Goal: Task Accomplishment & Management: Manage account settings

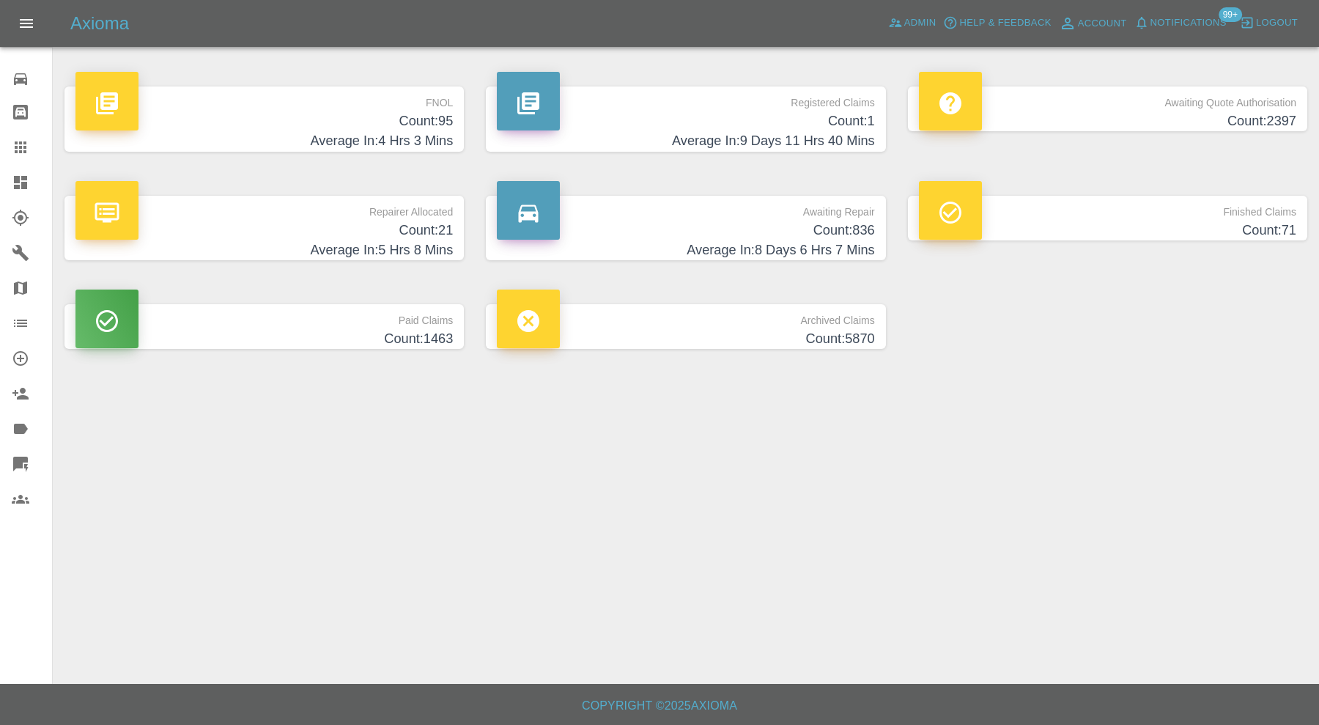
click at [23, 169] on link "Dashboard" at bounding box center [26, 182] width 52 height 35
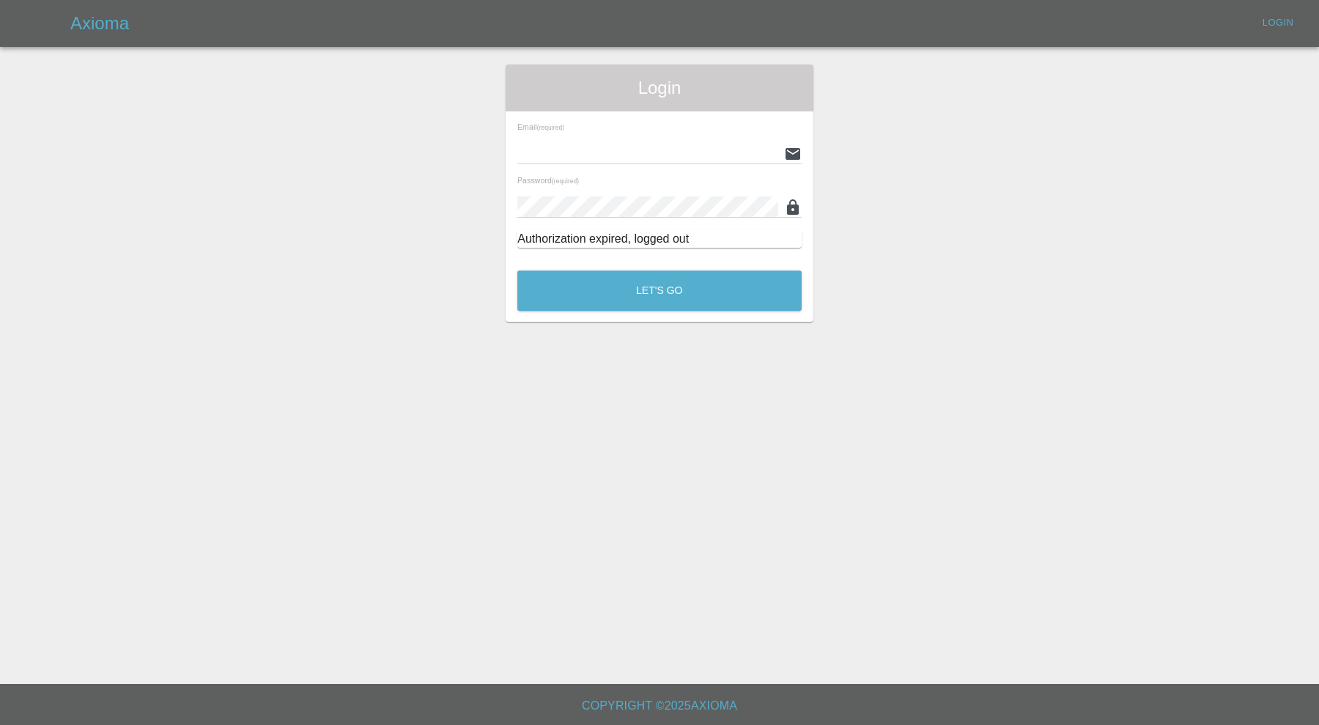
type input "[PERSON_NAME][EMAIL_ADDRESS][PERSON_NAME][DOMAIN_NAME]"
click at [649, 311] on div "Let's Go" at bounding box center [660, 286] width 286 height 55
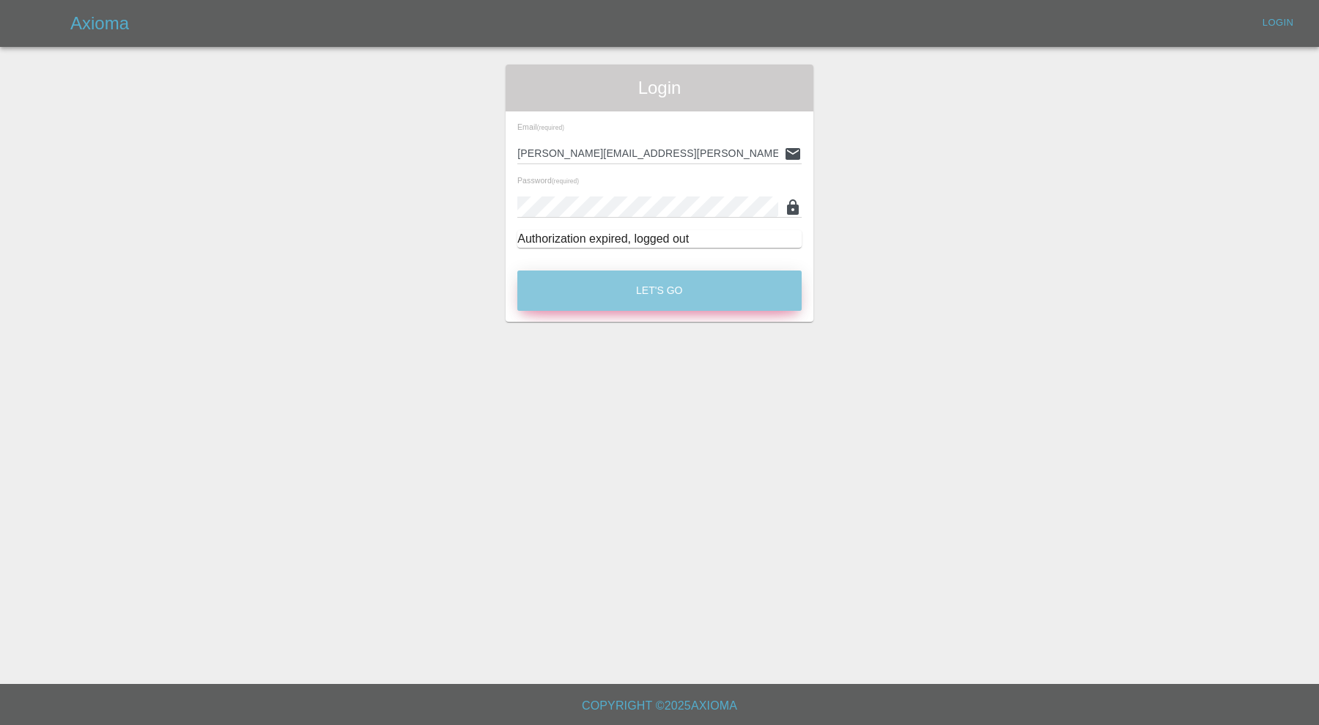
click at [651, 303] on button "Let's Go" at bounding box center [659, 290] width 284 height 40
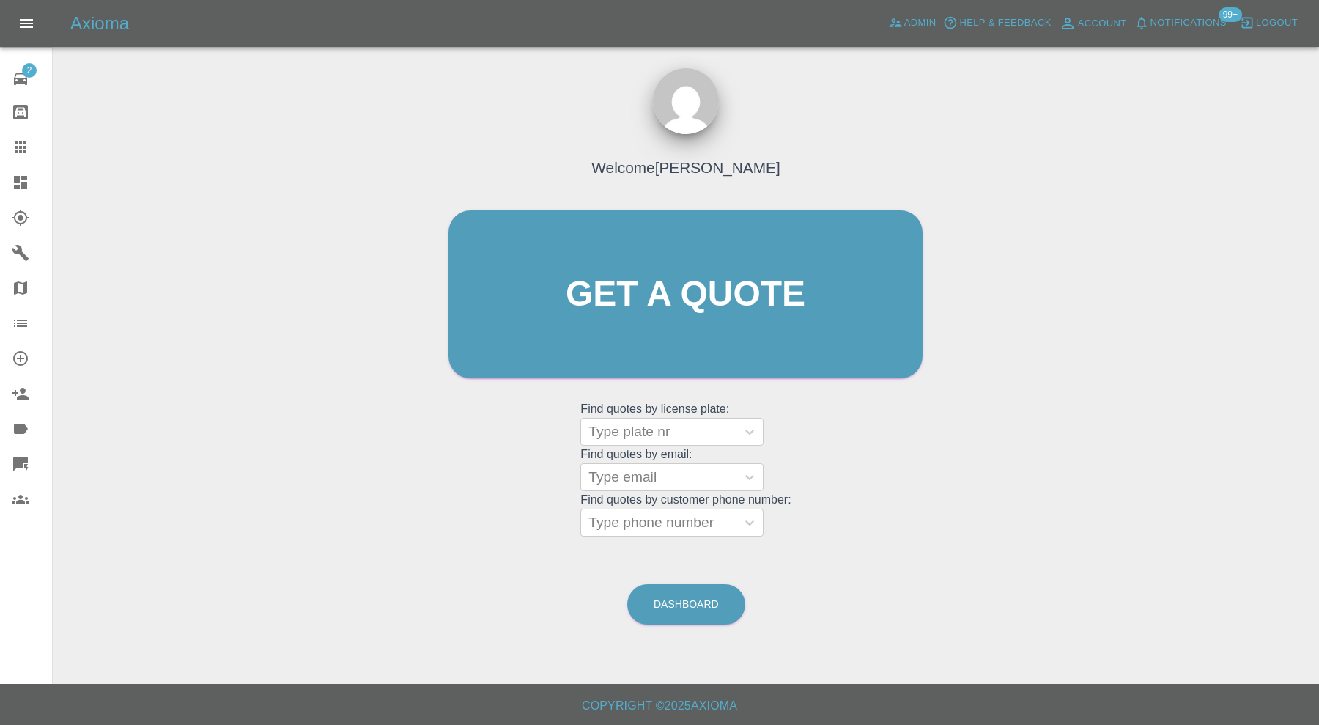
click at [19, 180] on icon at bounding box center [20, 182] width 13 height 13
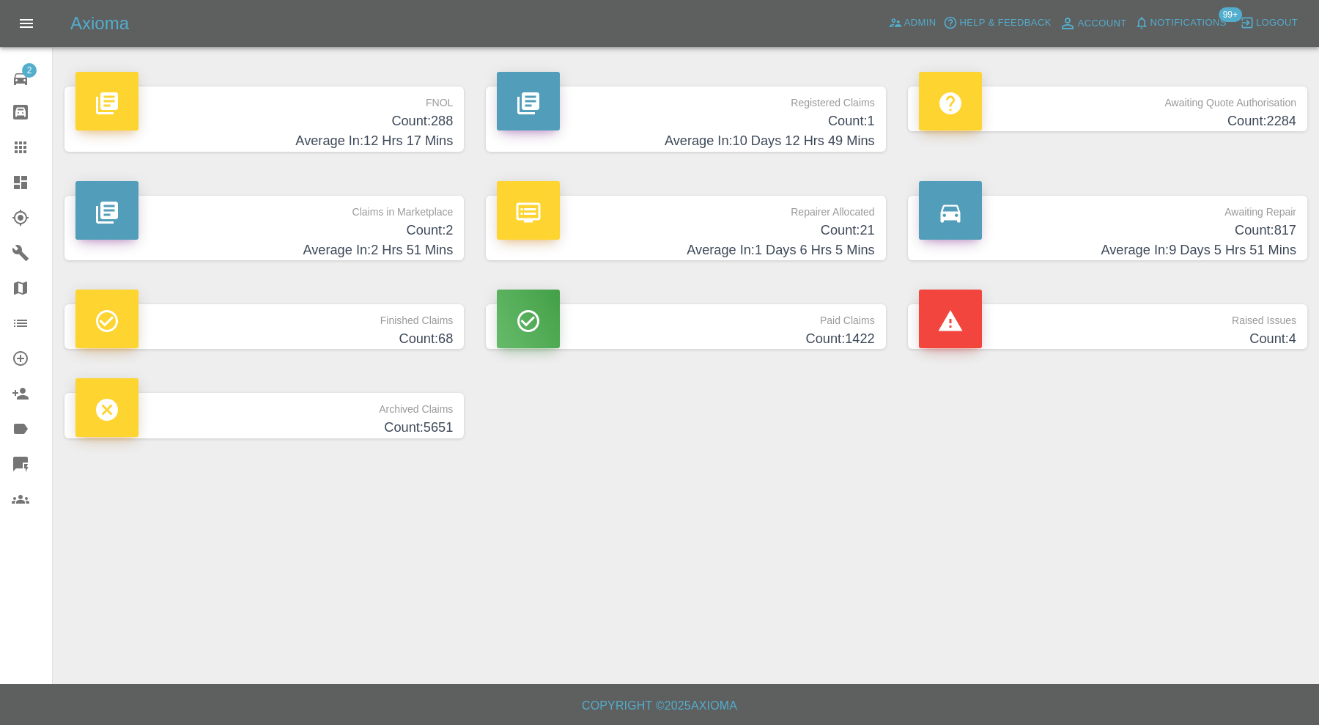
click at [226, 219] on p "Claims in Marketplace" at bounding box center [263, 208] width 377 height 25
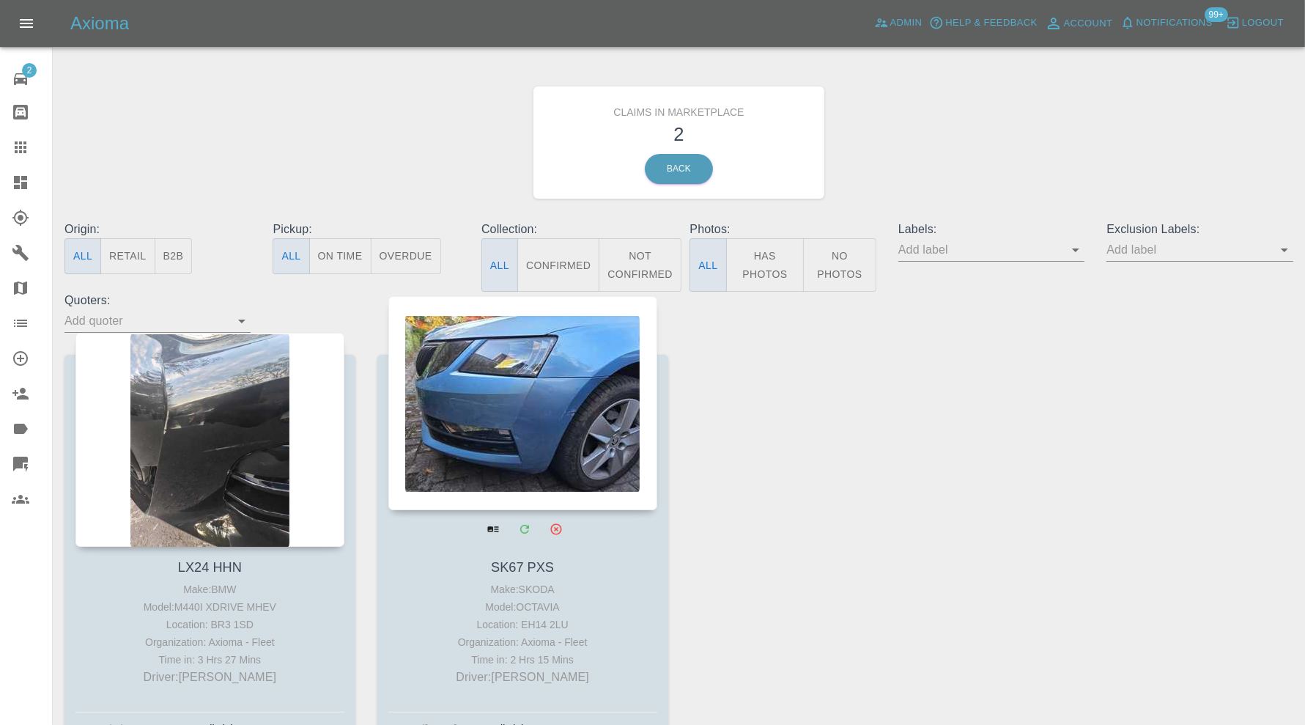
click at [516, 437] on div at bounding box center [522, 403] width 269 height 214
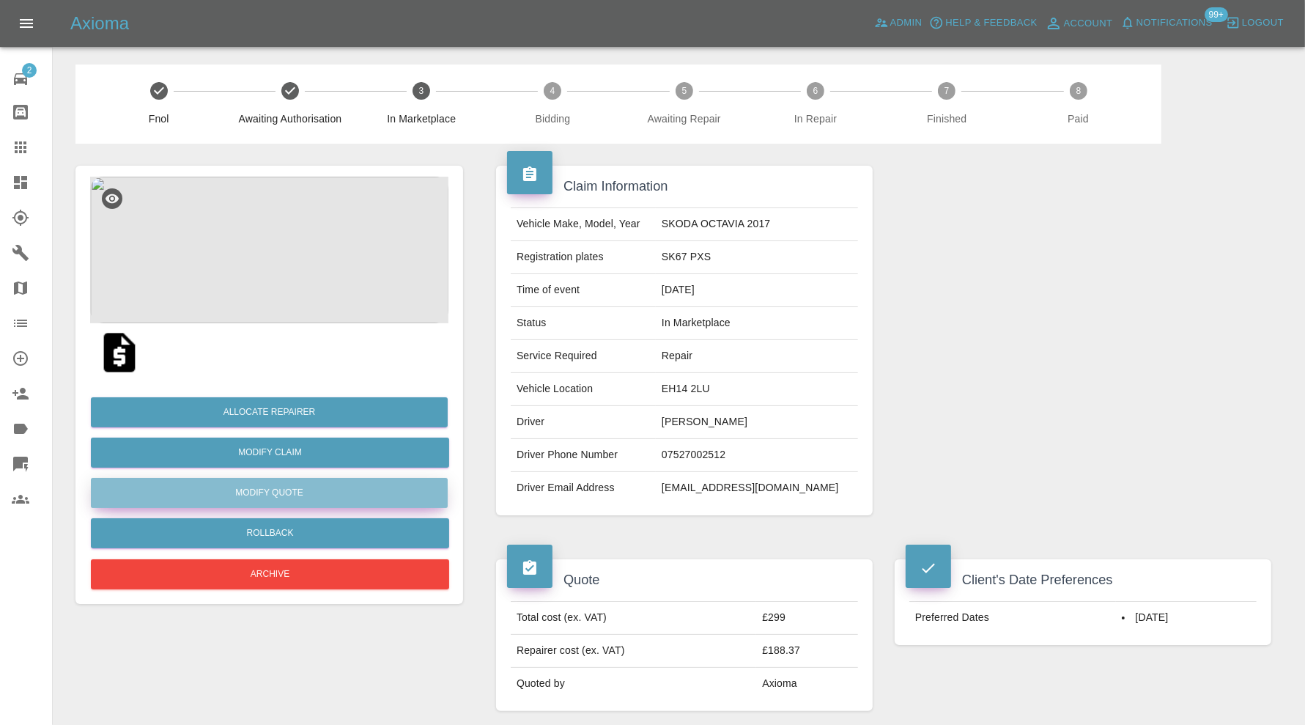
click at [275, 490] on button "Modify Quote" at bounding box center [269, 493] width 357 height 30
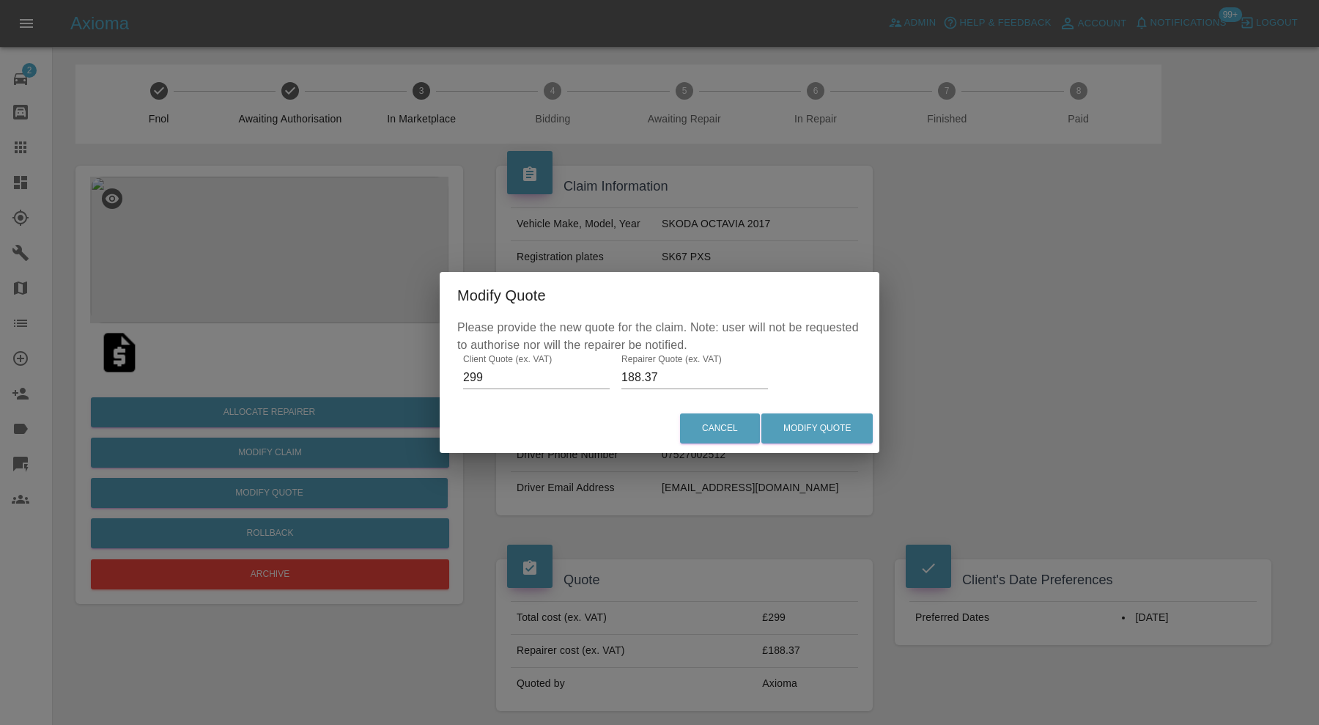
click at [675, 376] on input "188.37" at bounding box center [694, 377] width 147 height 23
type input "185"
click at [849, 436] on button "Modify Quote" at bounding box center [816, 428] width 111 height 30
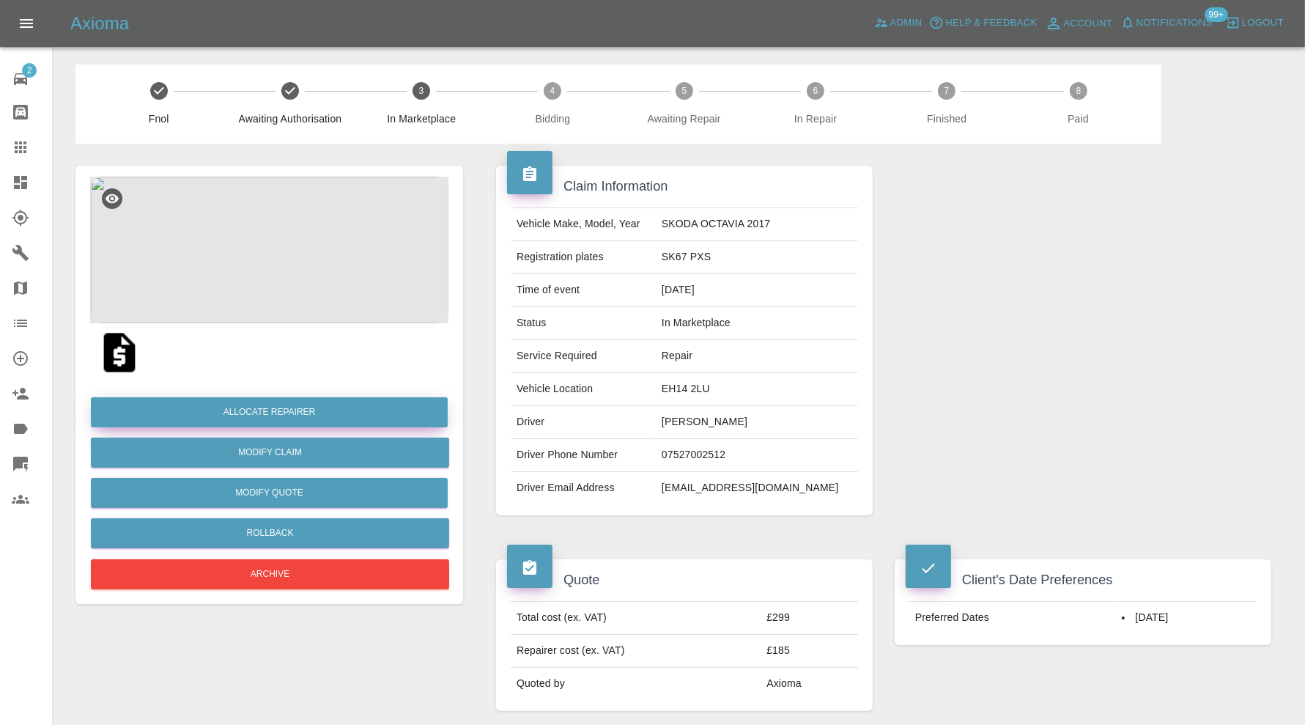
click at [287, 421] on button "Allocate Repairer" at bounding box center [269, 412] width 357 height 30
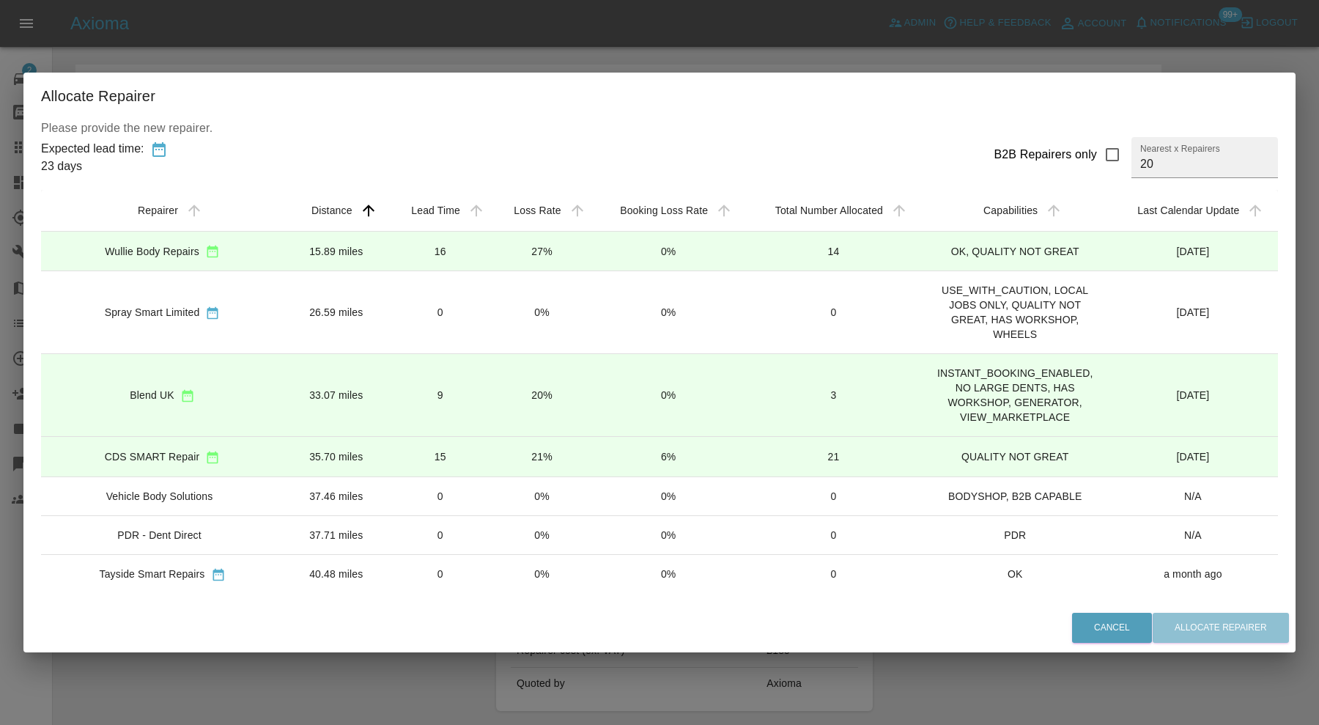
click at [255, 256] on div "Wullie Body Repairs" at bounding box center [162, 250] width 219 height 15
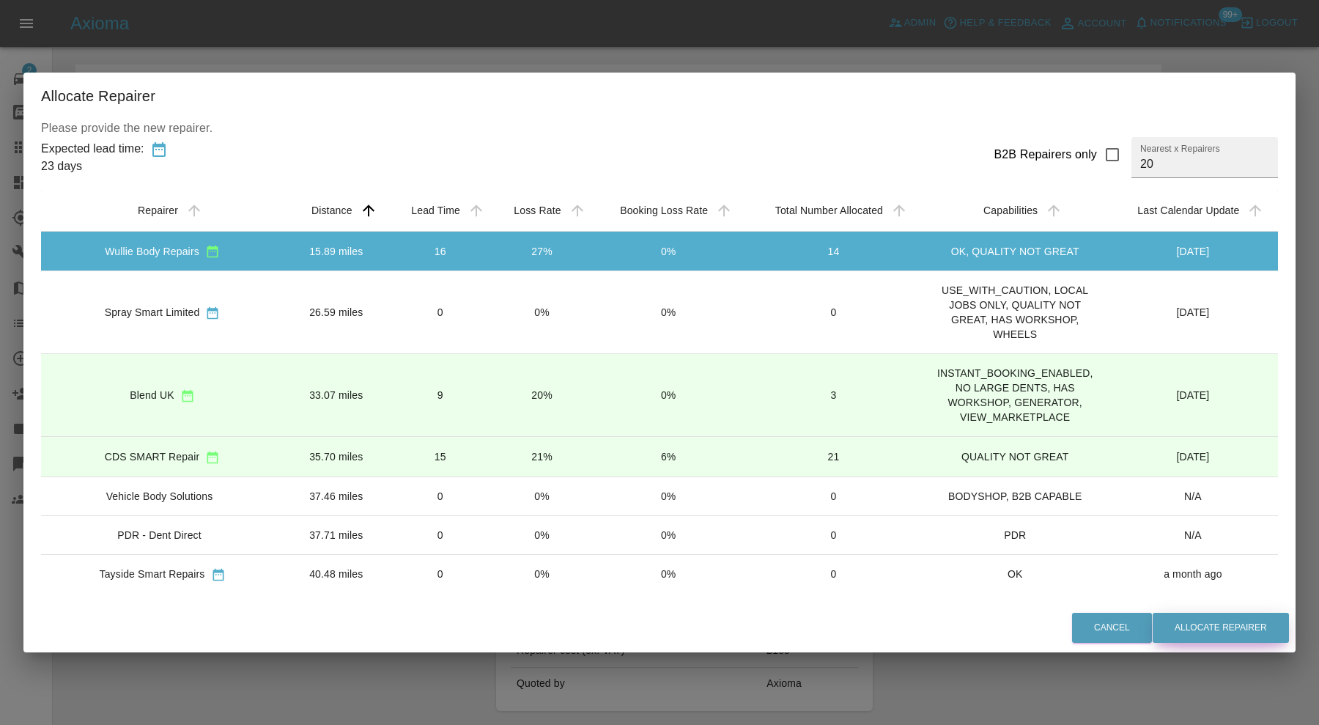
click at [1242, 616] on button "Allocate Repairer" at bounding box center [1221, 628] width 136 height 30
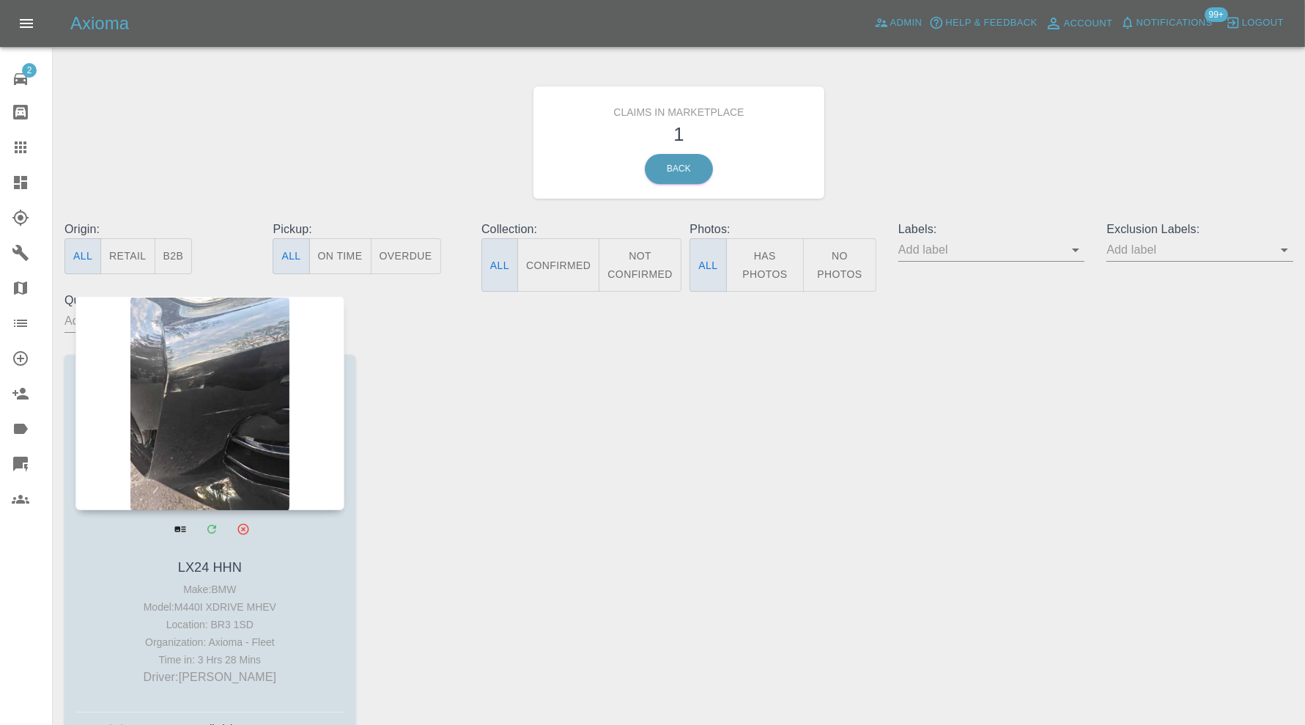
click at [246, 457] on div at bounding box center [209, 403] width 269 height 214
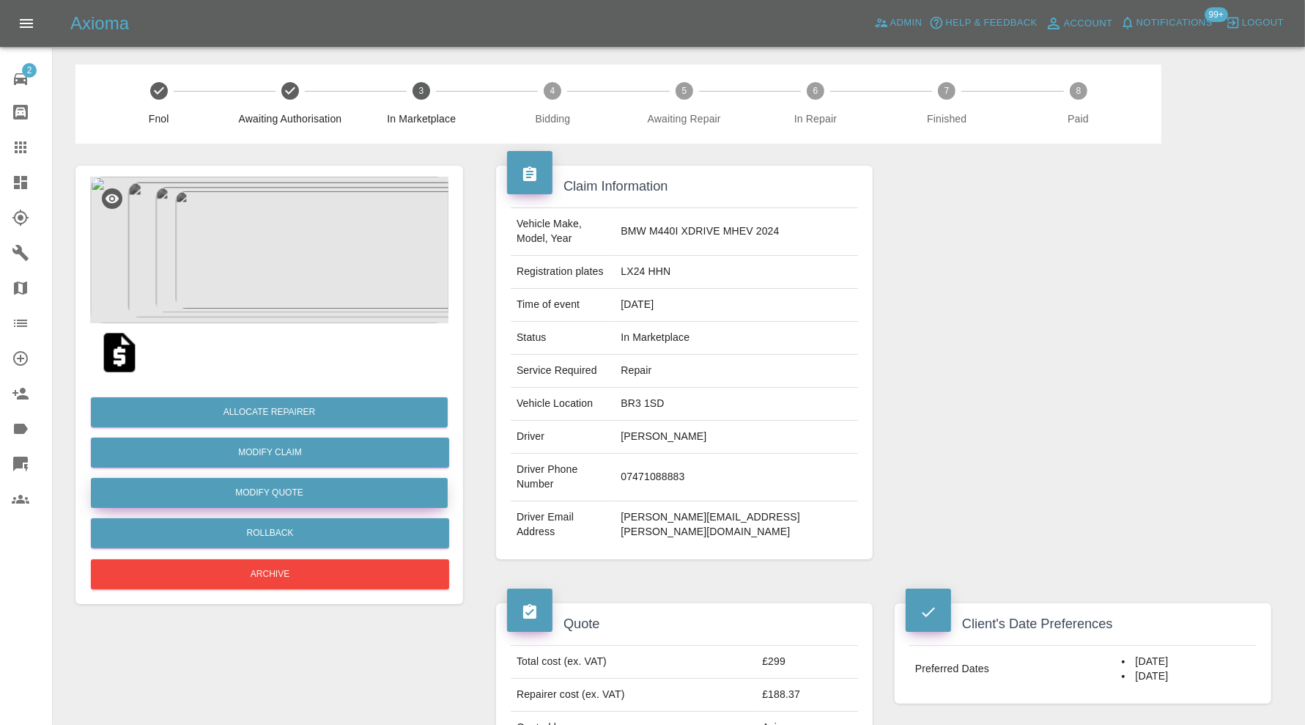
click at [306, 487] on button "Modify Quote" at bounding box center [269, 493] width 357 height 30
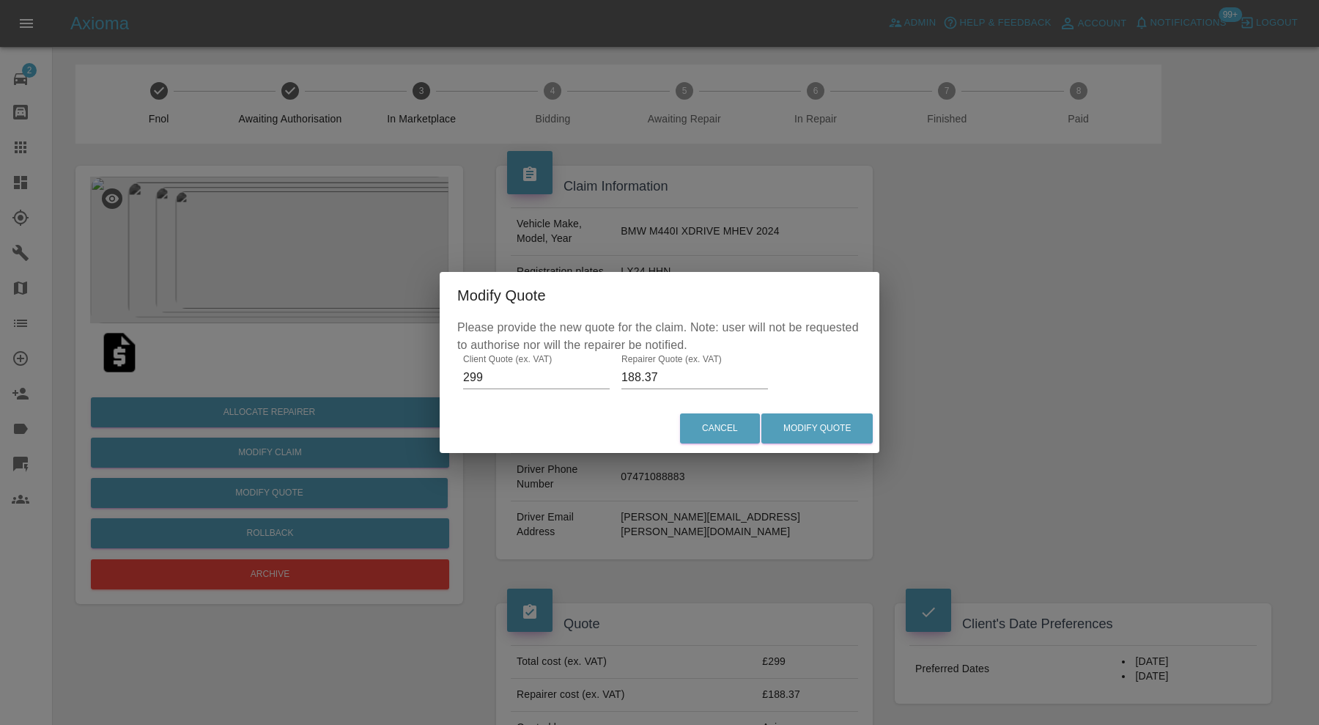
click at [681, 371] on input "188.37" at bounding box center [694, 377] width 147 height 23
type input "185"
click at [827, 418] on button "Modify Quote" at bounding box center [816, 428] width 111 height 30
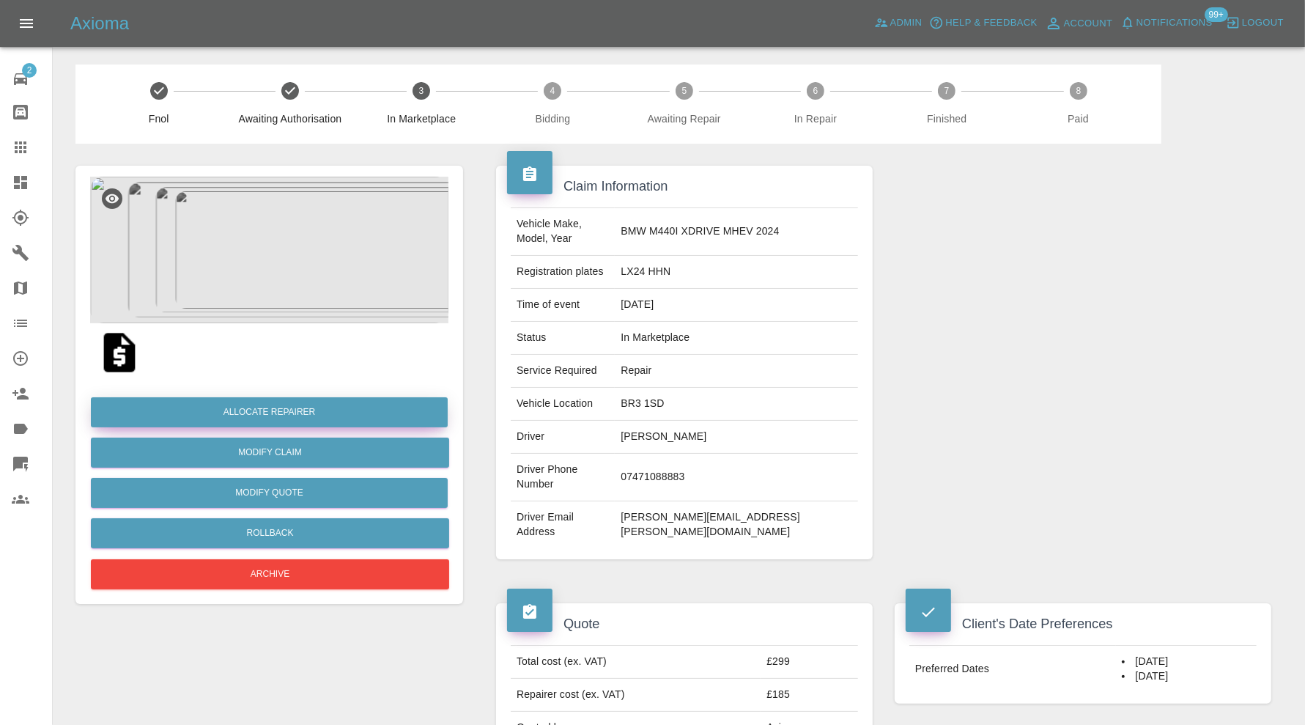
click at [282, 419] on button "Allocate Repairer" at bounding box center [269, 412] width 357 height 30
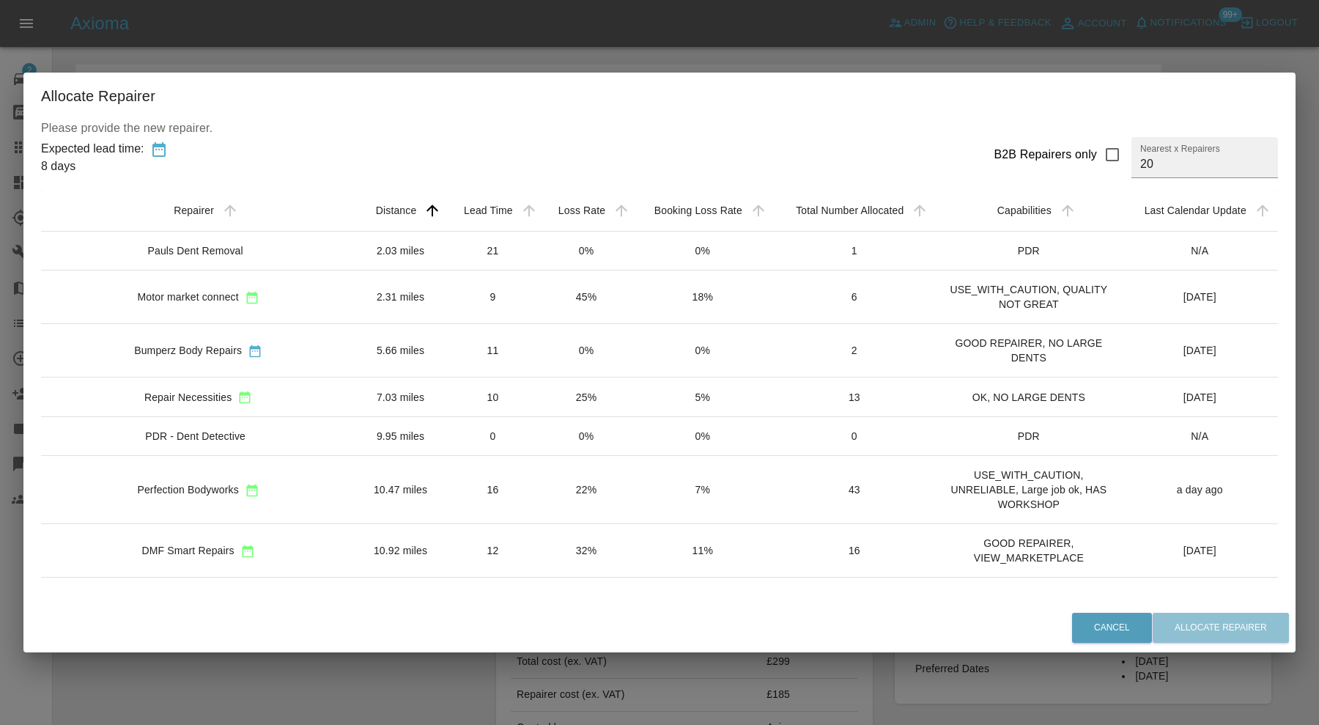
click at [355, 488] on td "10.47 miles" at bounding box center [400, 490] width 90 height 68
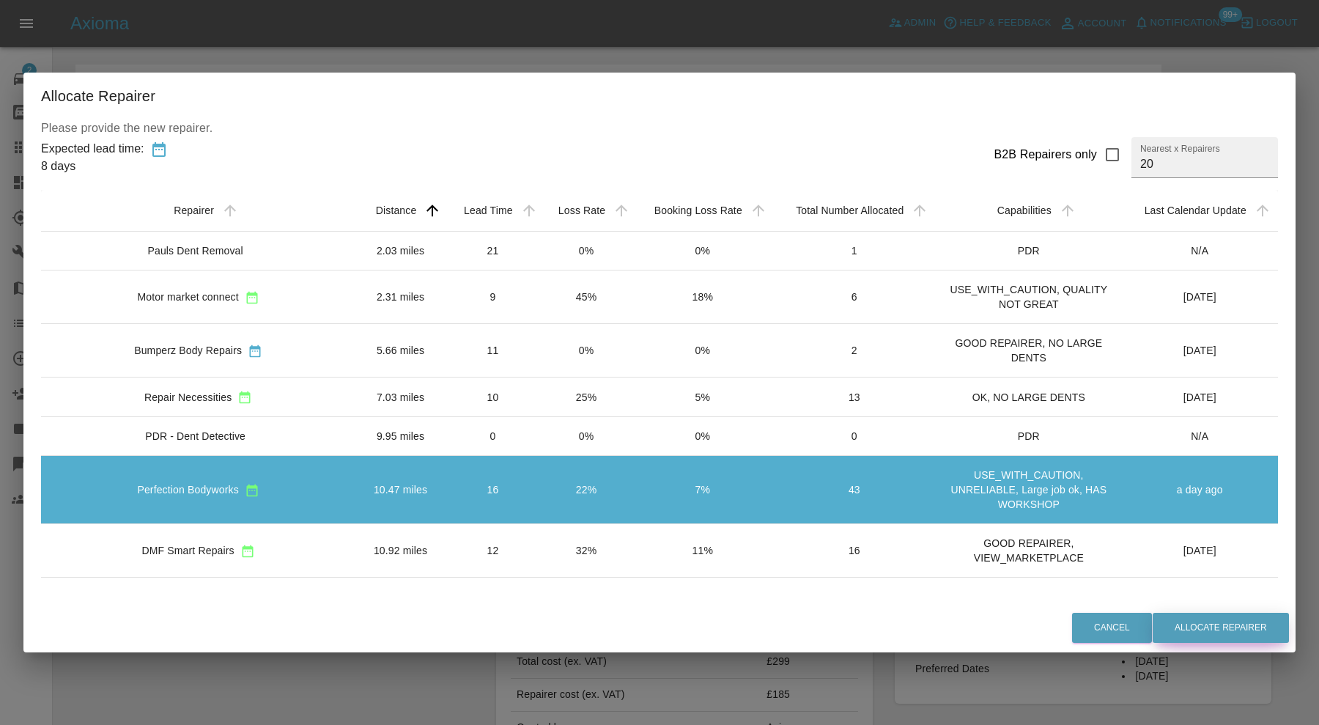
click at [1164, 619] on button "Allocate Repairer" at bounding box center [1221, 628] width 136 height 30
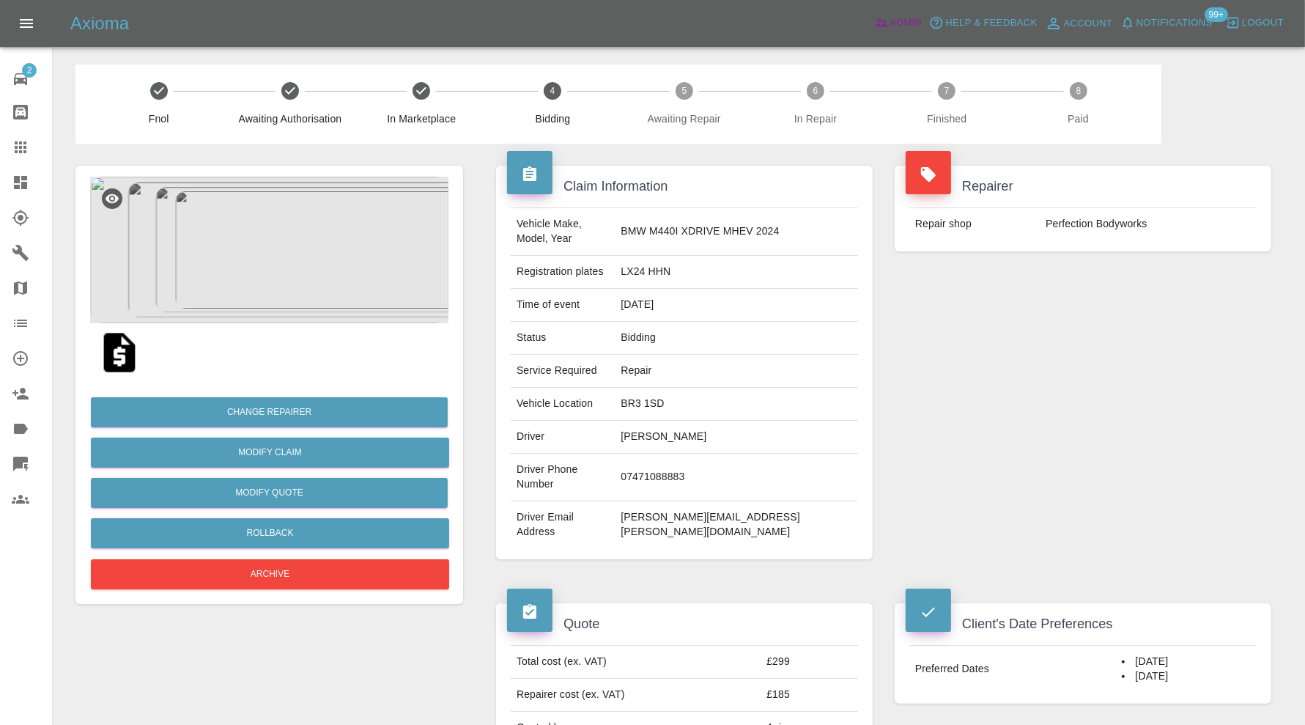
click at [887, 25] on icon at bounding box center [881, 23] width 12 height 9
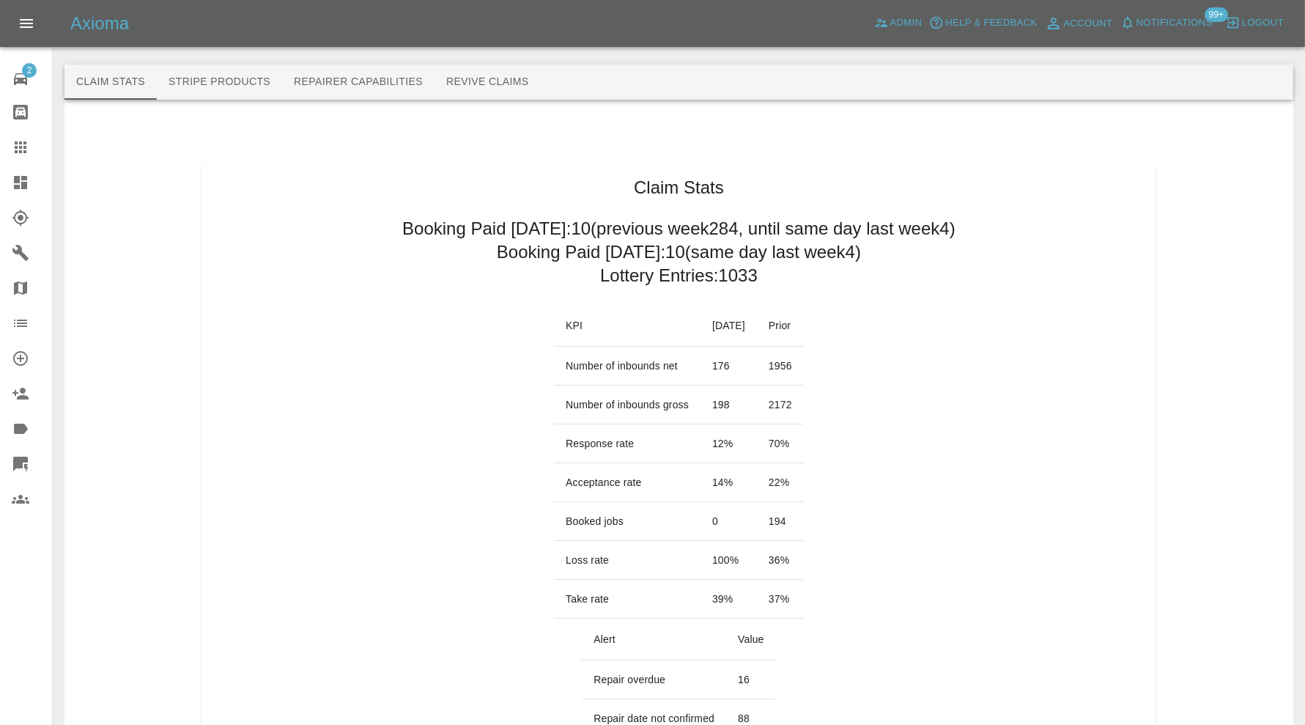
drag, startPoint x: 23, startPoint y: 145, endPoint x: 508, endPoint y: 303, distance: 510.3
click at [23, 145] on icon at bounding box center [21, 147] width 18 height 18
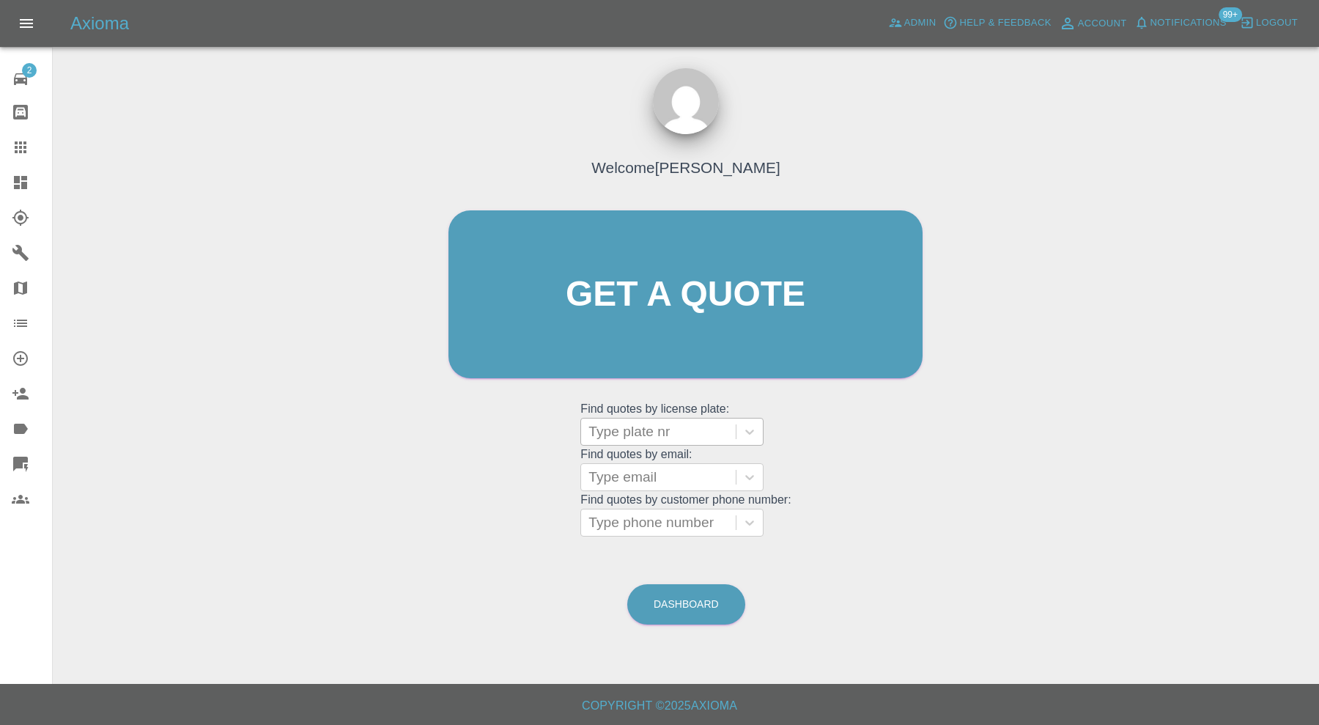
click at [700, 423] on div at bounding box center [658, 431] width 140 height 21
type input "oy70"
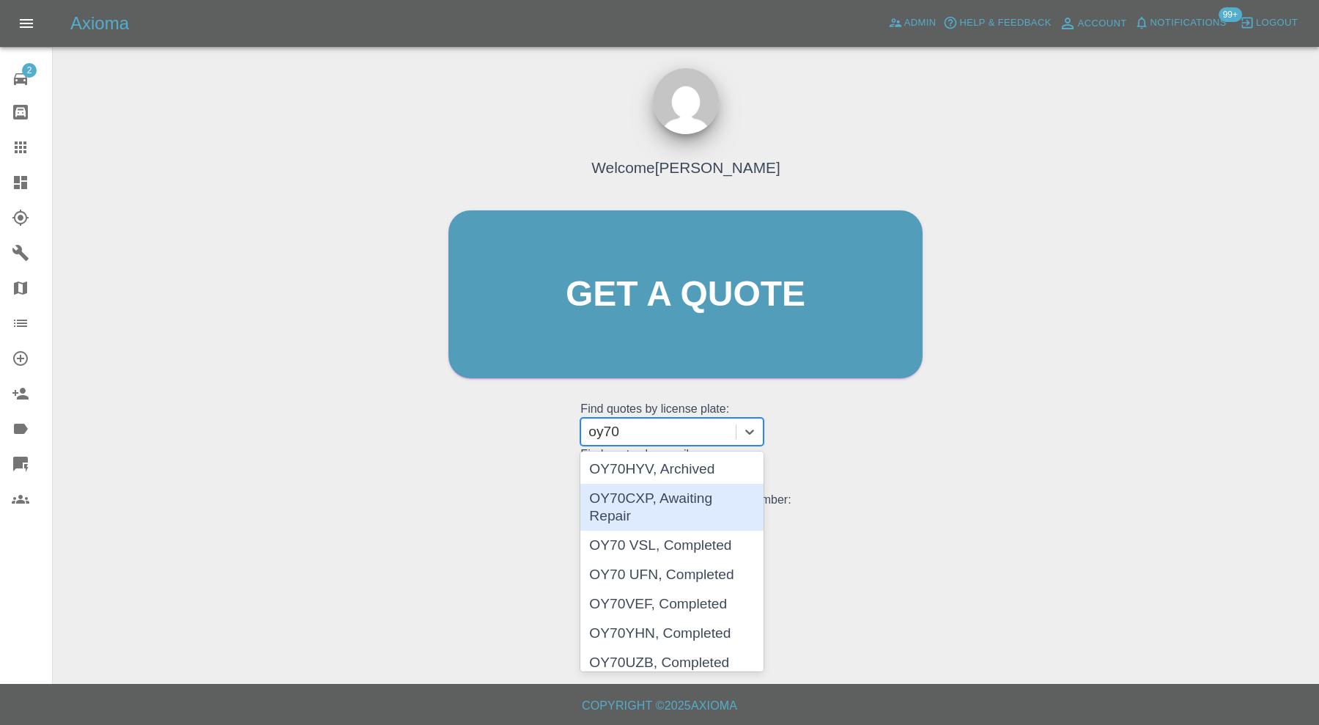
click at [704, 502] on div "OY70CXP, Awaiting Repair" at bounding box center [671, 507] width 183 height 47
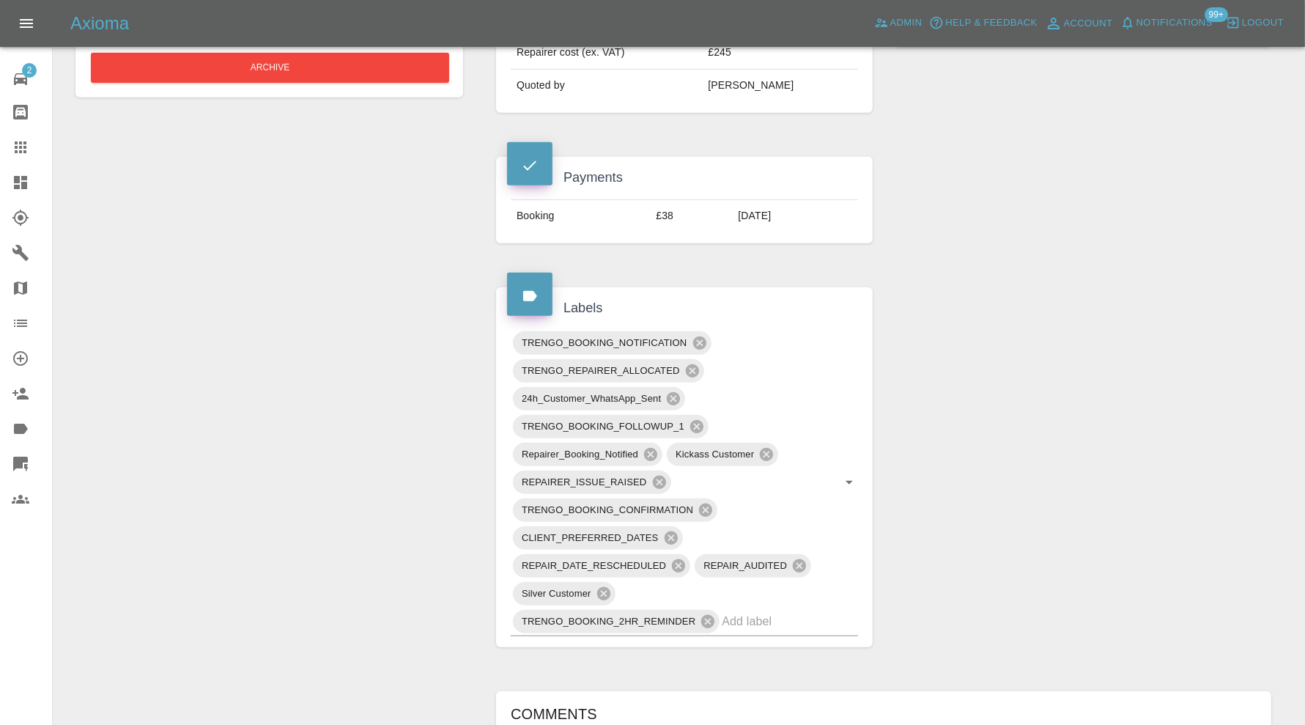
scroll to position [244, 0]
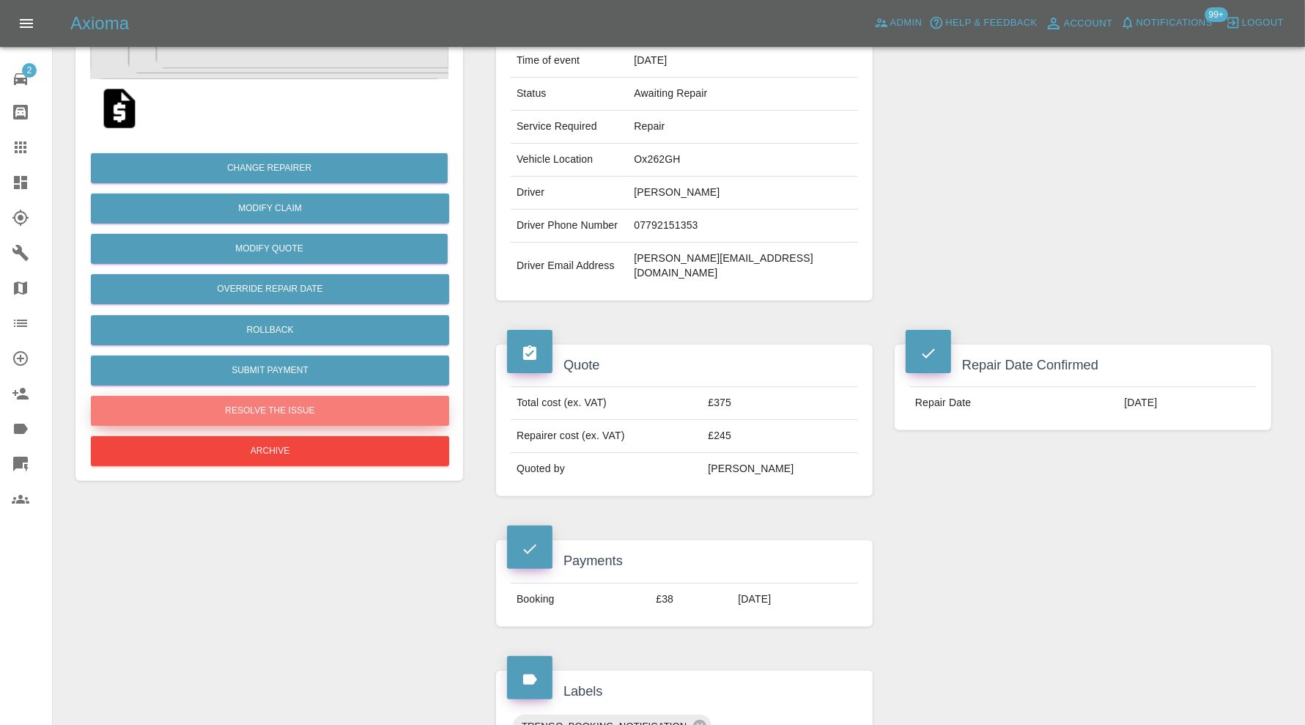
click at [321, 412] on button "Resolve the issue" at bounding box center [270, 411] width 358 height 30
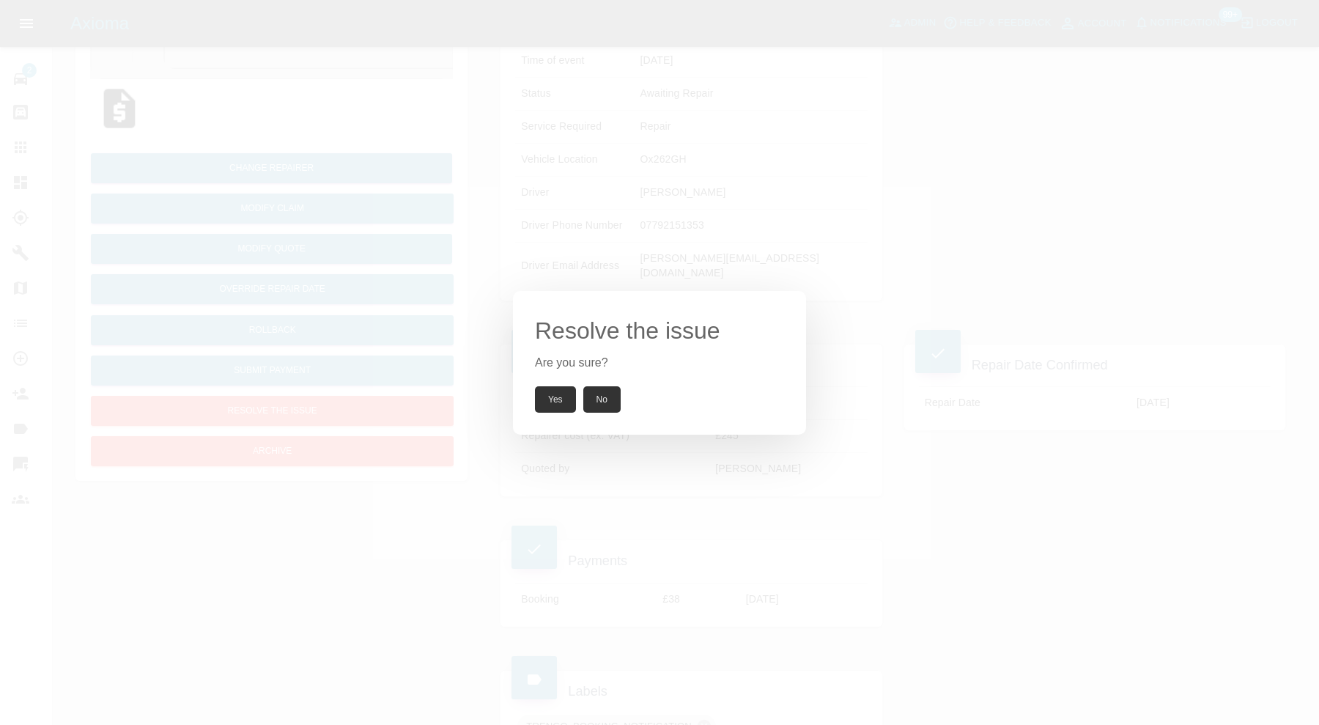
click at [568, 386] on button "Yes" at bounding box center [555, 399] width 41 height 26
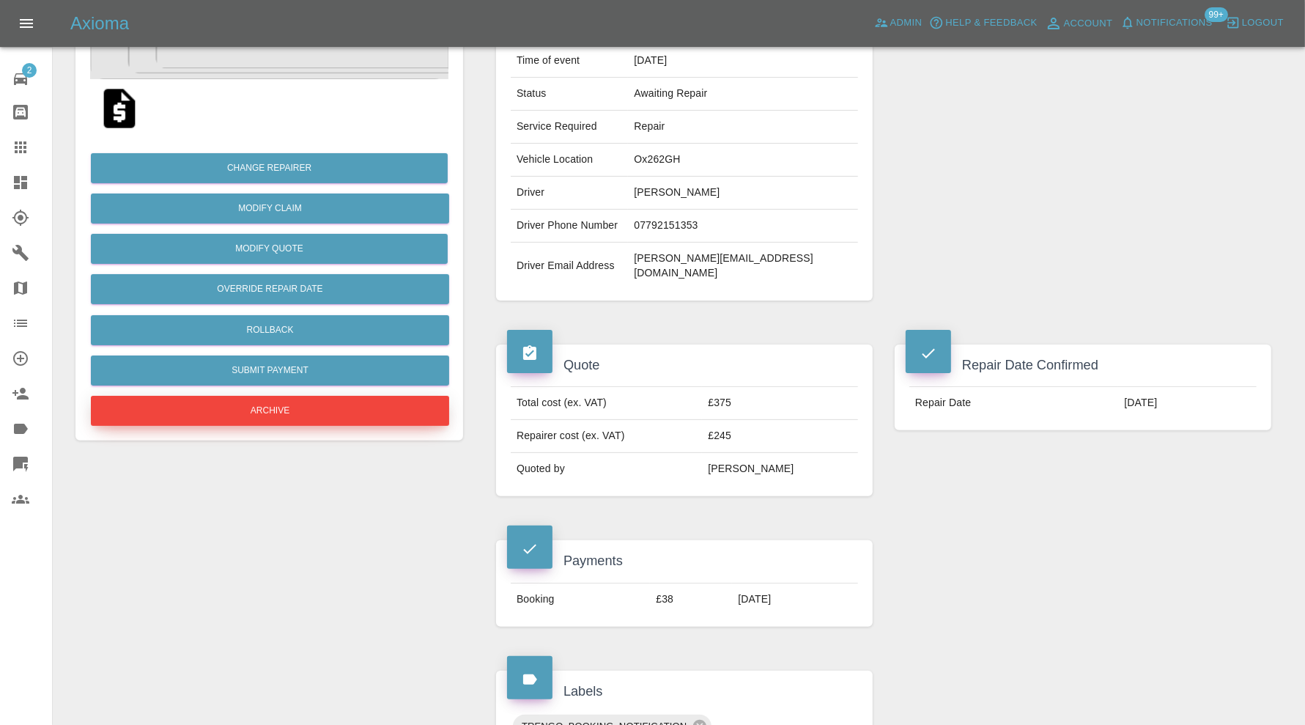
click at [330, 396] on button "Archive" at bounding box center [270, 411] width 358 height 30
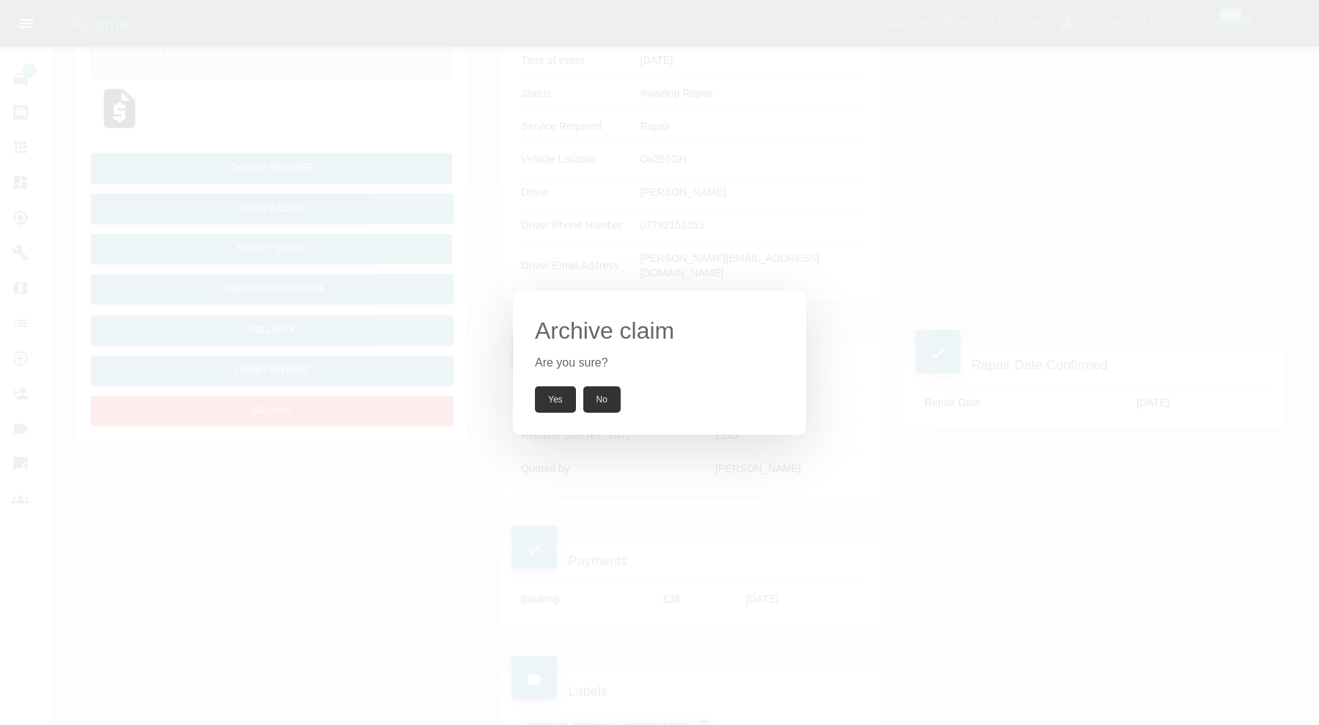
click at [536, 407] on button "Yes" at bounding box center [555, 399] width 41 height 26
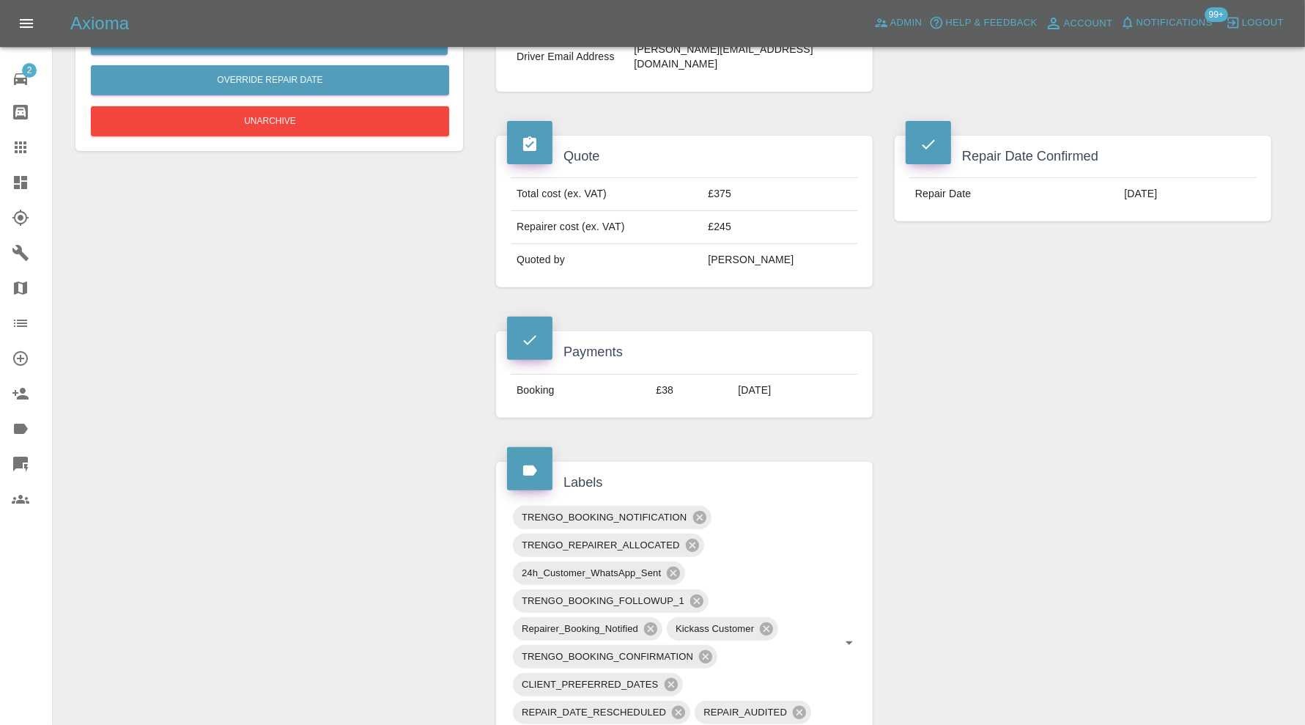
scroll to position [610, 0]
